Goal: Browse casually

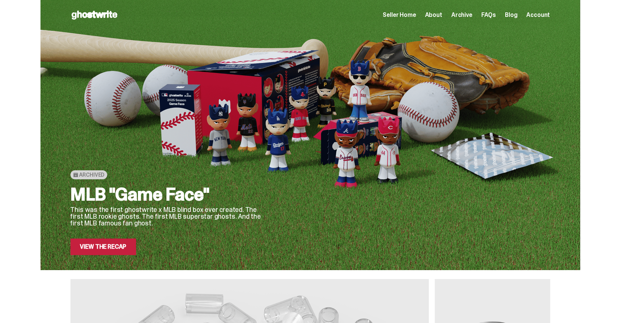
click at [108, 245] on link "View the Recap" at bounding box center [103, 246] width 66 height 16
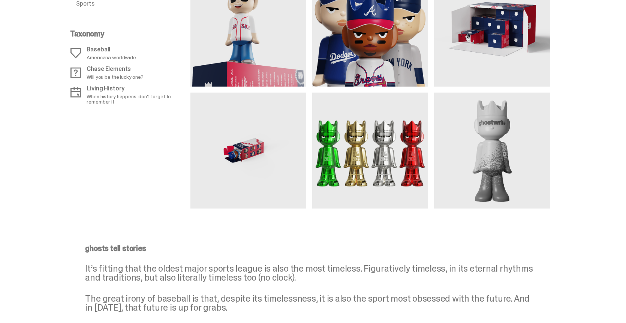
scroll to position [482, 0]
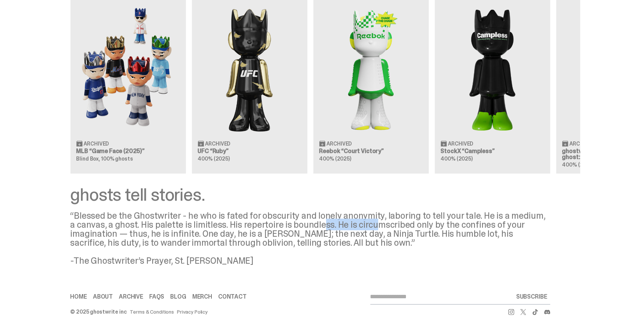
drag, startPoint x: 363, startPoint y: 219, endPoint x: 377, endPoint y: 219, distance: 14.2
click at [373, 219] on div "“Blessed be the Ghostwriter - he who is fated for obscurity and lonely anonymit…" at bounding box center [310, 238] width 480 height 54
click at [377, 219] on div "“Blessed be the Ghostwriter - he who is fated for obscurity and lonely anonymit…" at bounding box center [310, 238] width 480 height 54
